Goal: Task Accomplishment & Management: Use online tool/utility

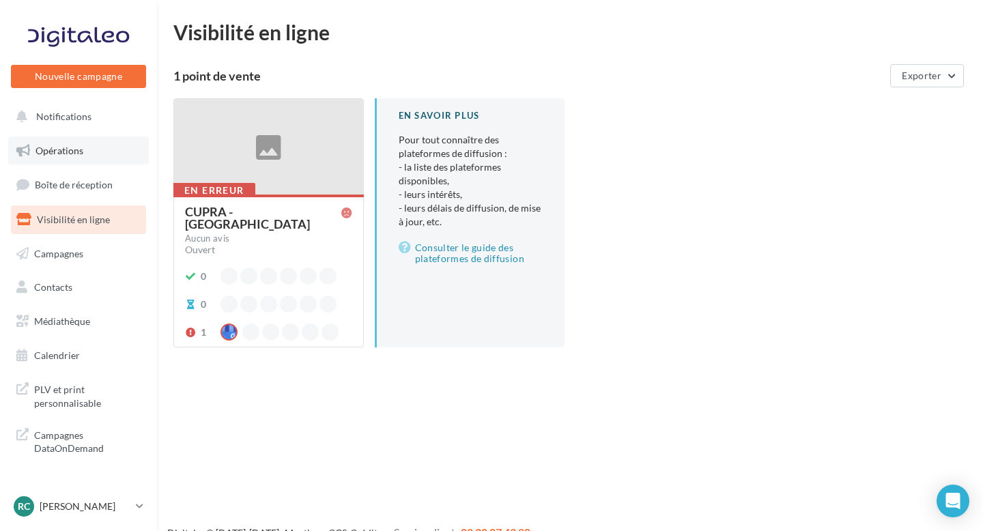
click at [65, 162] on link "Opérations" at bounding box center [78, 150] width 141 height 29
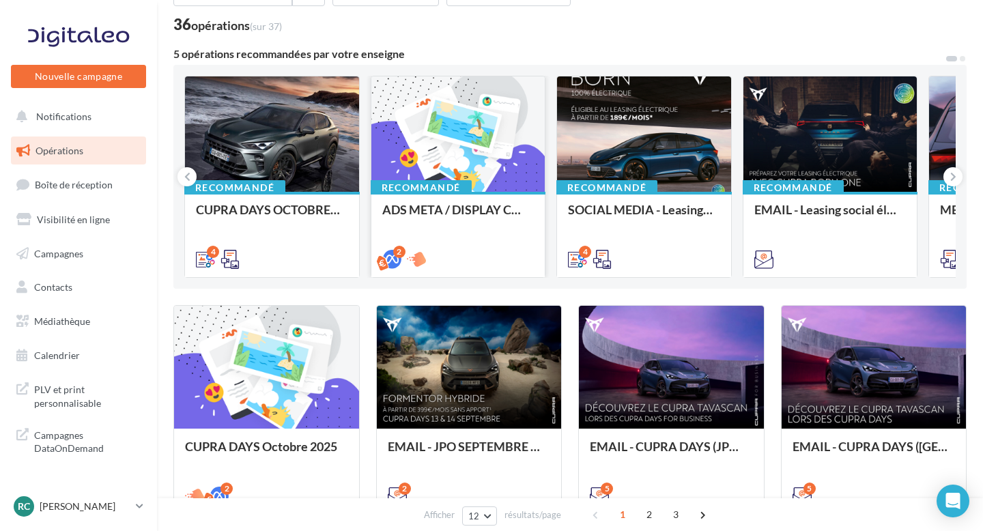
scroll to position [83, 0]
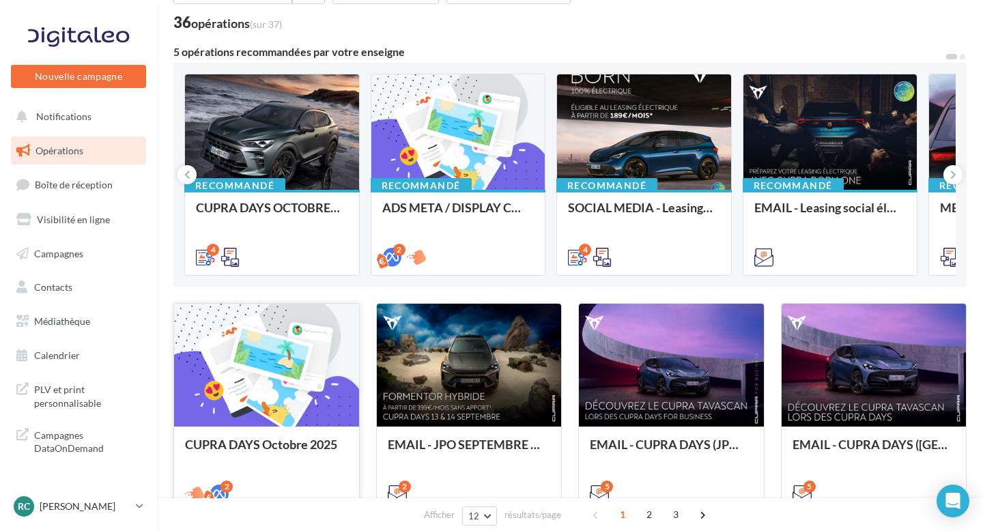
click at [283, 392] on div at bounding box center [266, 366] width 185 height 124
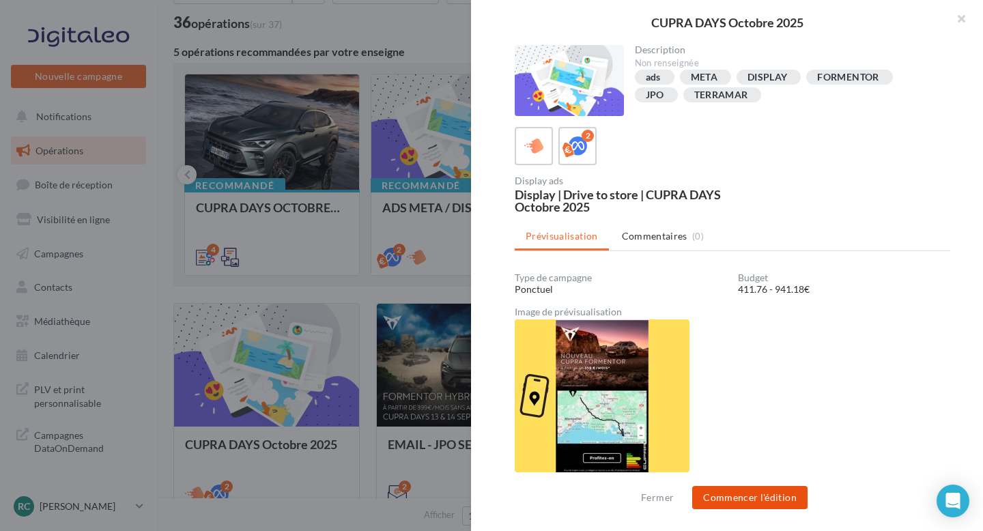
click at [750, 501] on button "Commencer l'édition" at bounding box center [749, 497] width 115 height 23
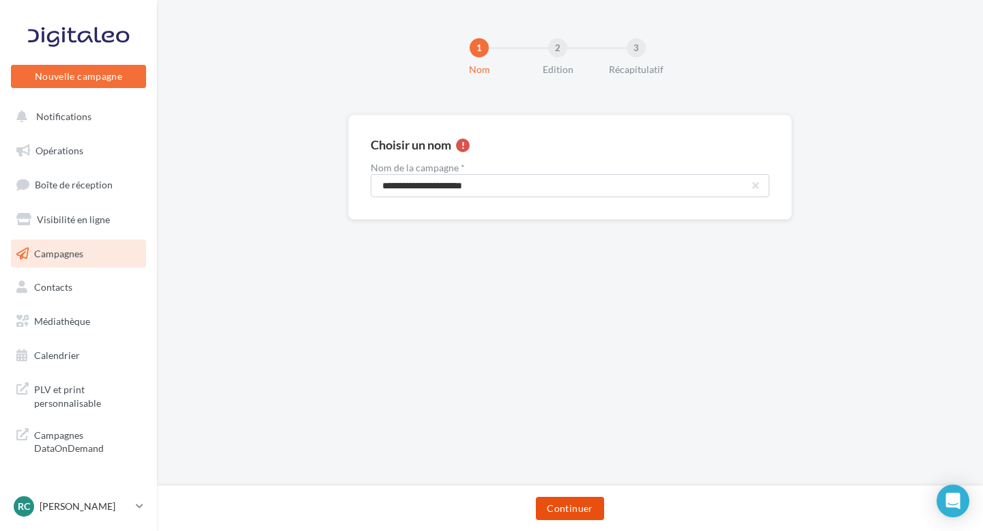
click at [584, 508] on button "Continuer" at bounding box center [570, 508] width 68 height 23
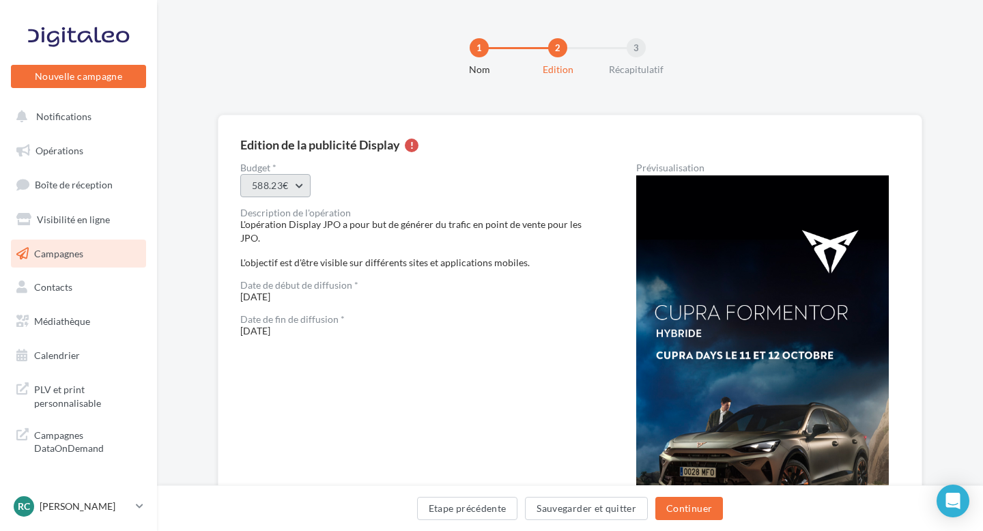
click at [278, 183] on button "588.23€" at bounding box center [275, 185] width 70 height 23
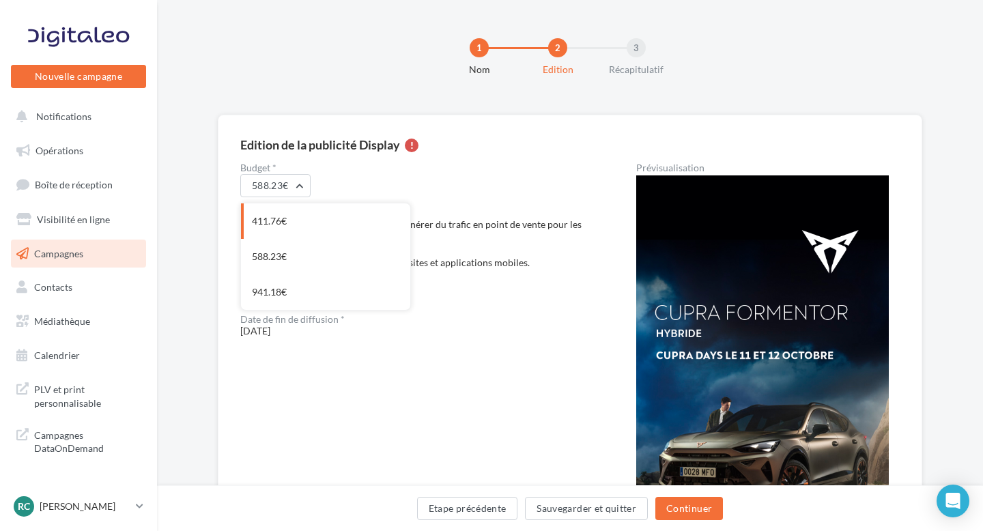
click at [435, 216] on div "Description de l'opération" at bounding box center [416, 213] width 352 height 10
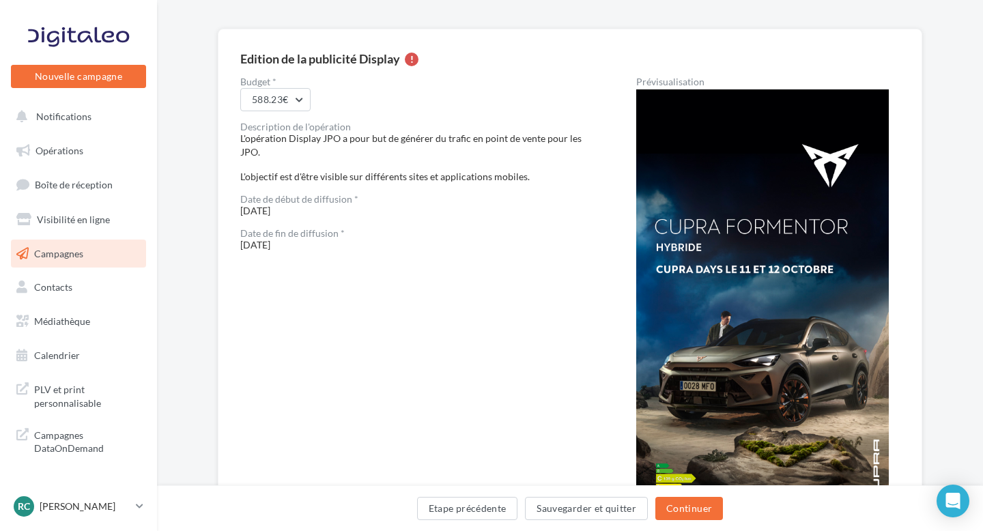
scroll to position [68, 0]
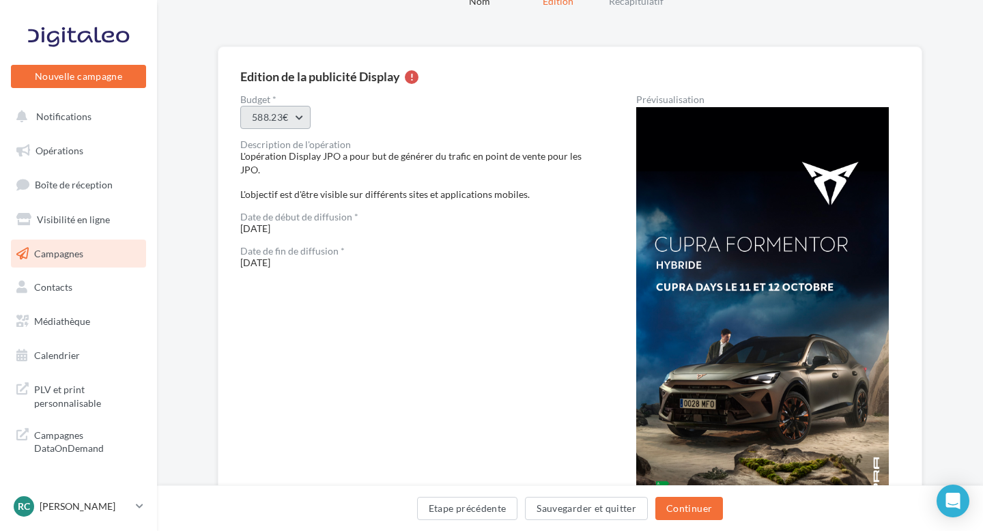
click at [274, 122] on button "588.23€" at bounding box center [275, 117] width 70 height 23
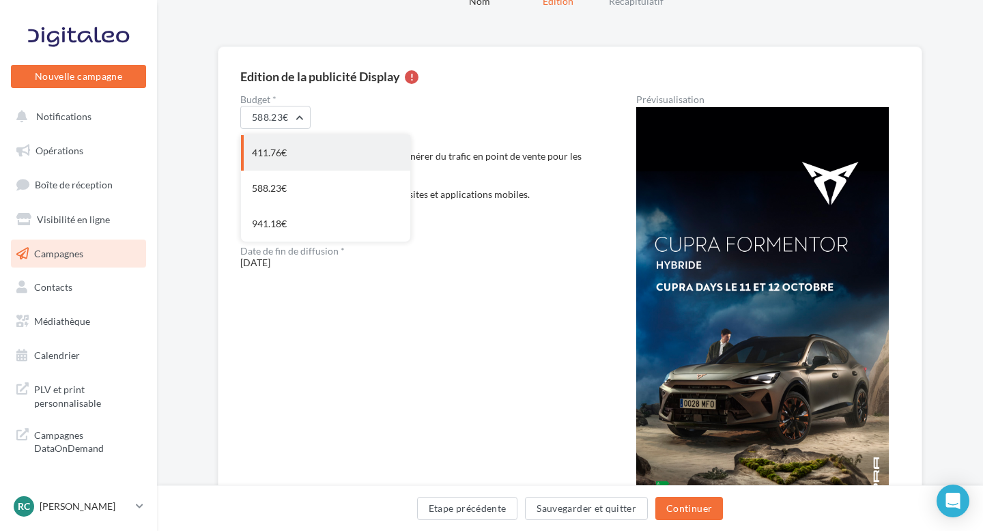
click at [291, 160] on div "411.76€" at bounding box center [325, 152] width 169 height 35
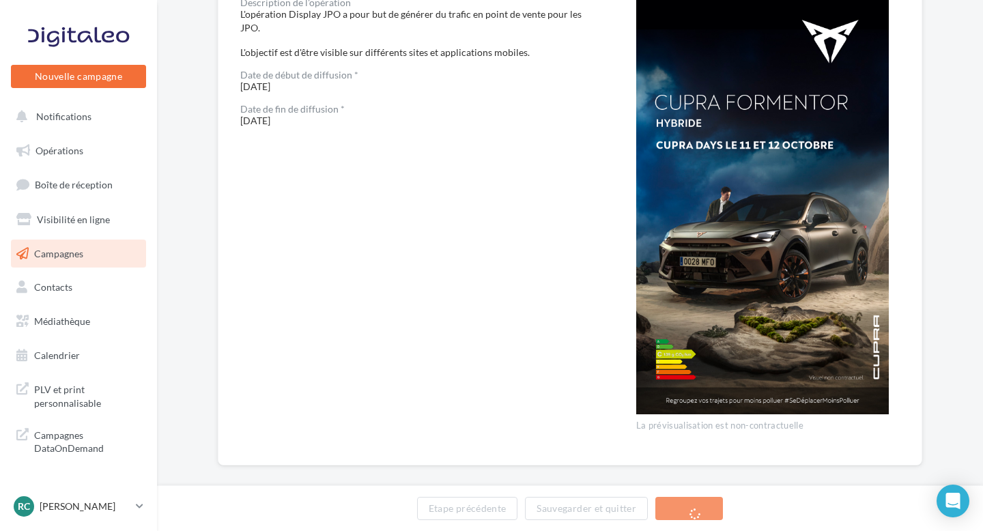
scroll to position [225, 0]
